Goal: Find specific page/section

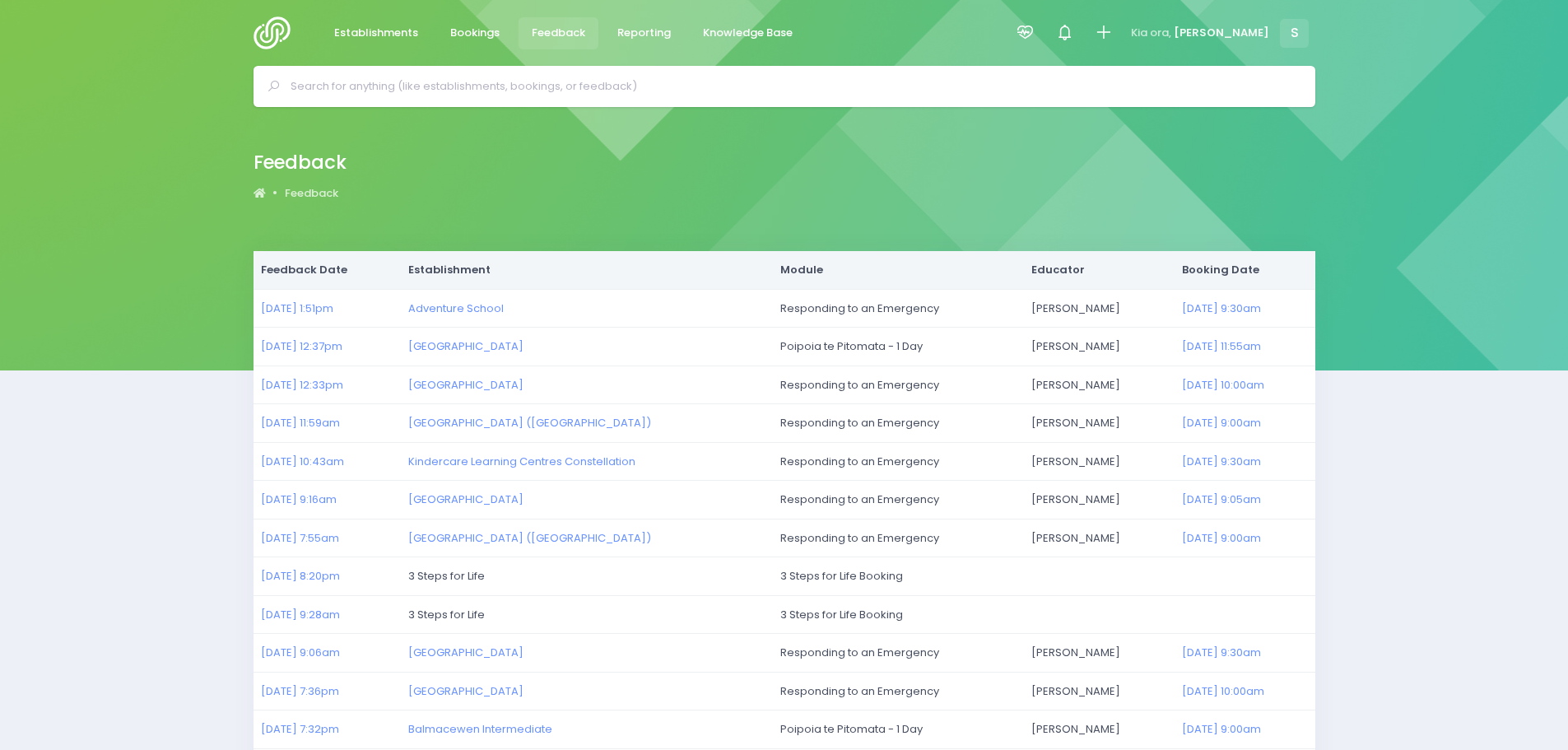
click at [277, 34] on img at bounding box center [277, 33] width 47 height 33
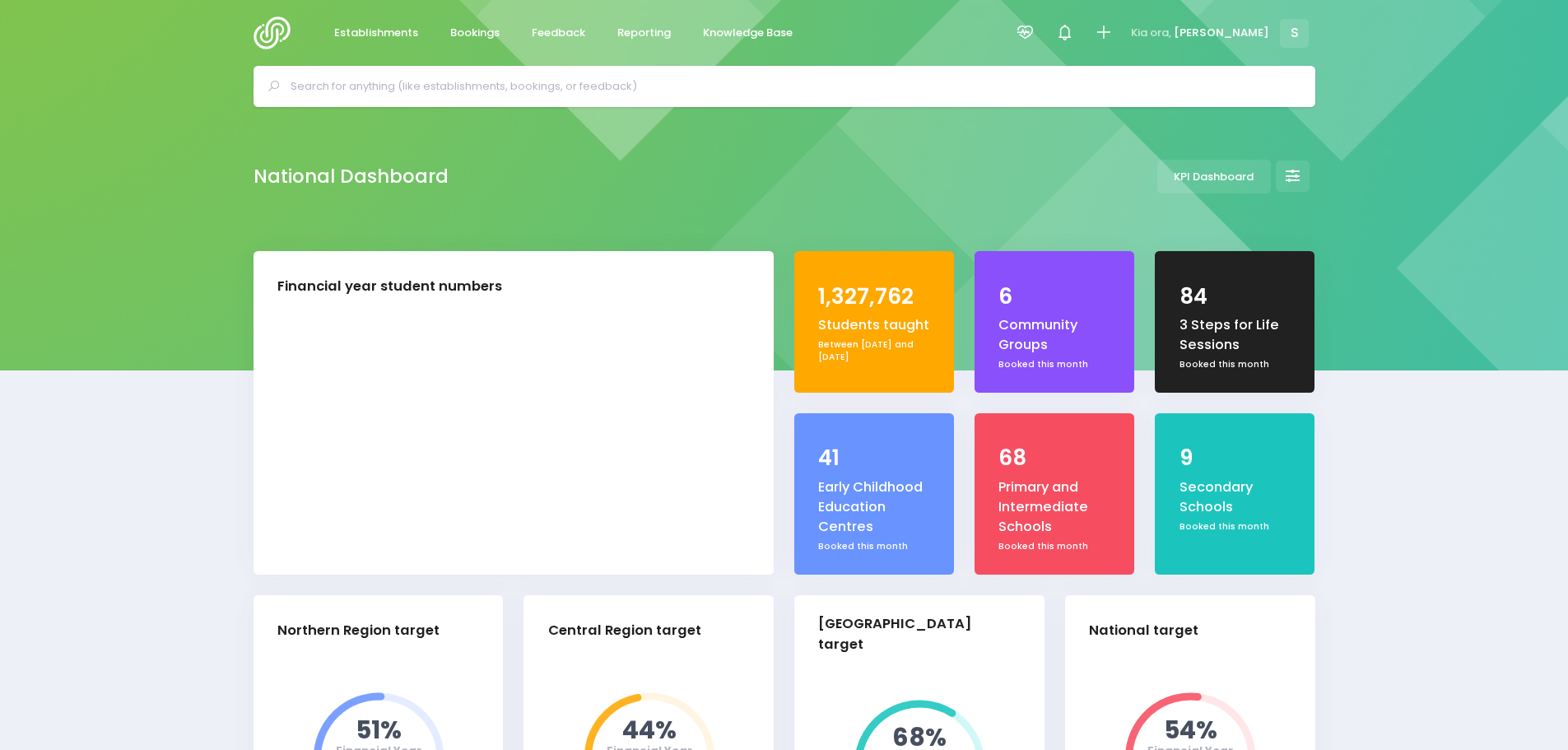
select select "5"
click at [565, 32] on span "Feedback" at bounding box center [559, 33] width 54 height 16
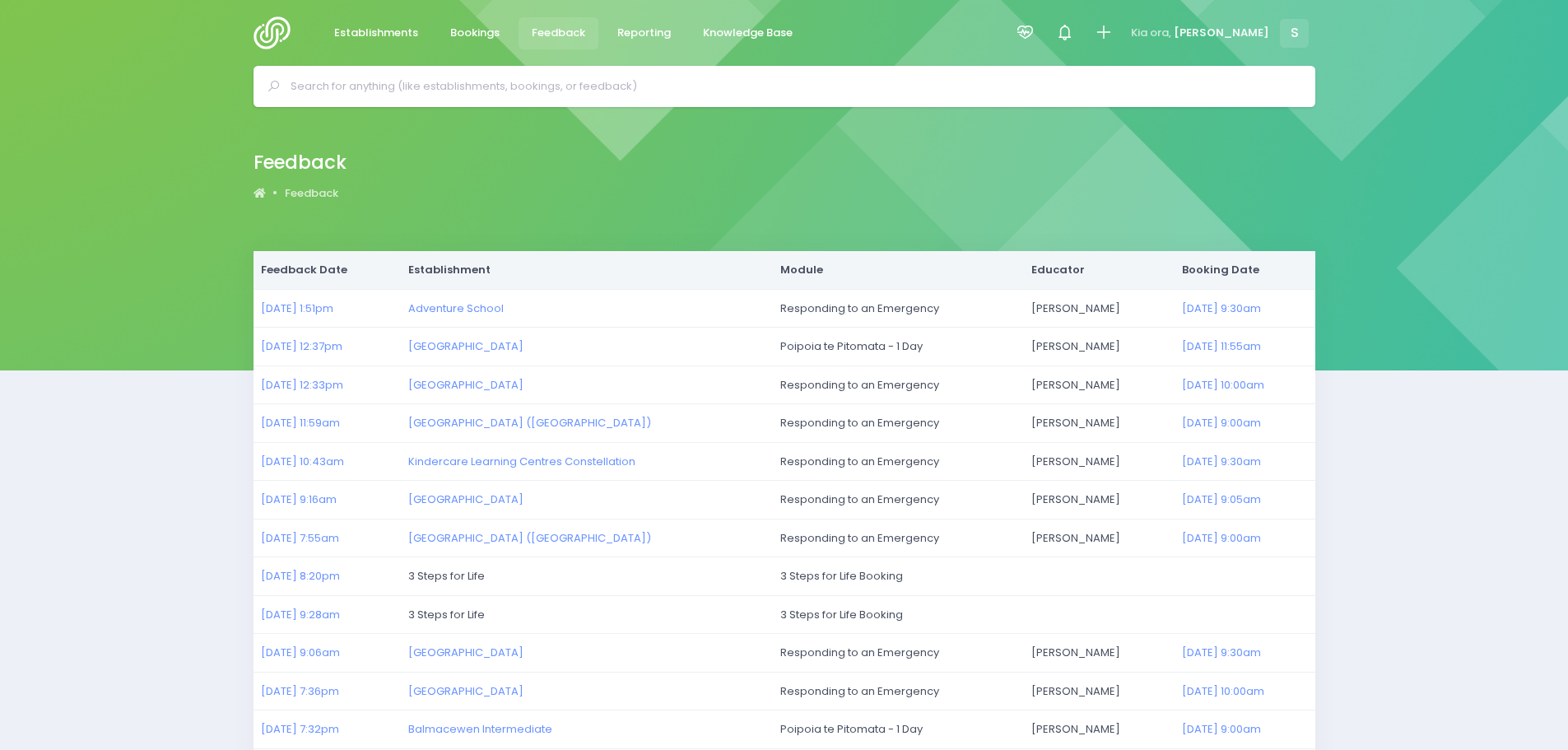
click at [265, 27] on img at bounding box center [277, 33] width 47 height 33
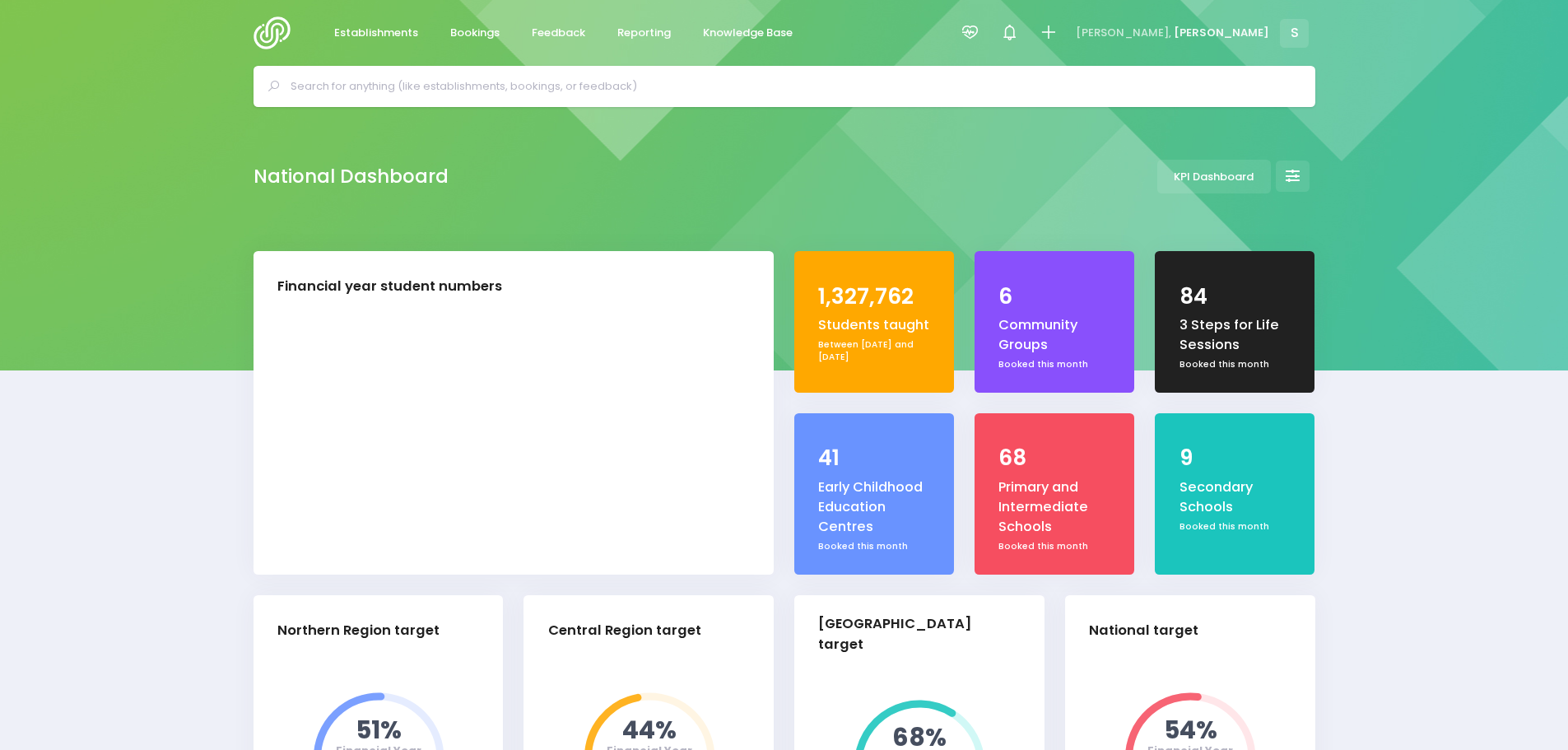
select select "5"
click at [553, 34] on span "Feedback" at bounding box center [559, 33] width 54 height 16
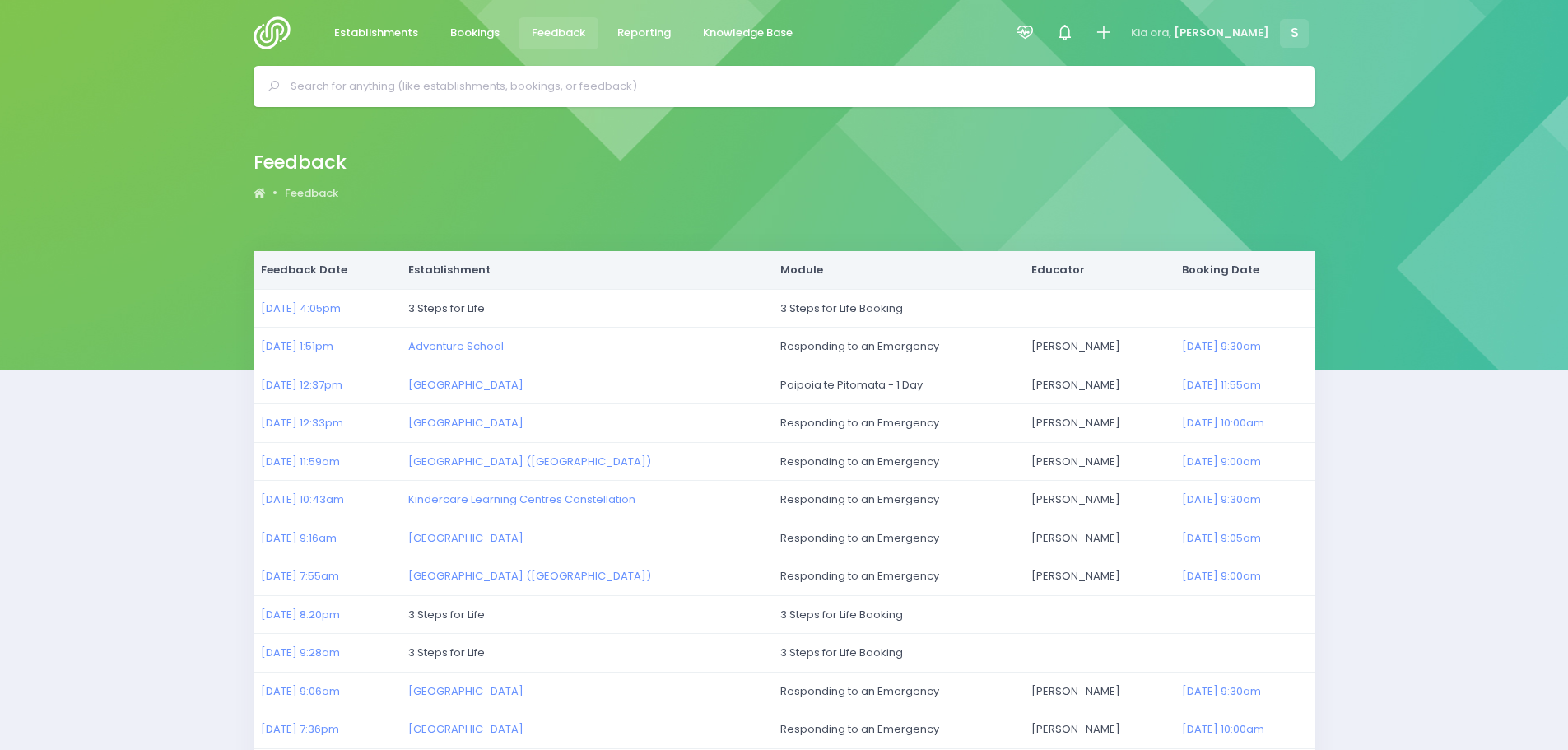
click at [268, 39] on img at bounding box center [277, 33] width 47 height 33
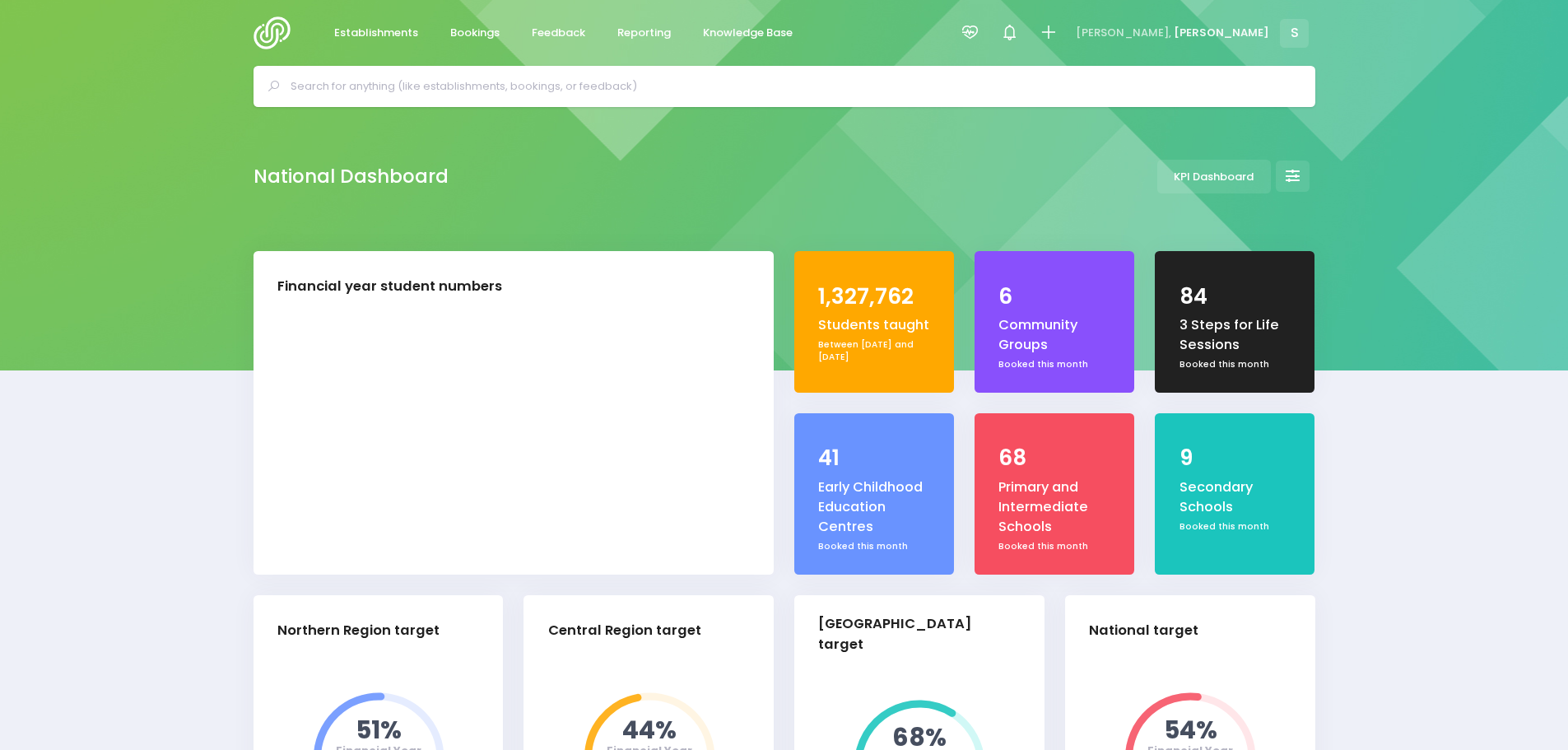
select select "5"
